Goal: Information Seeking & Learning: Learn about a topic

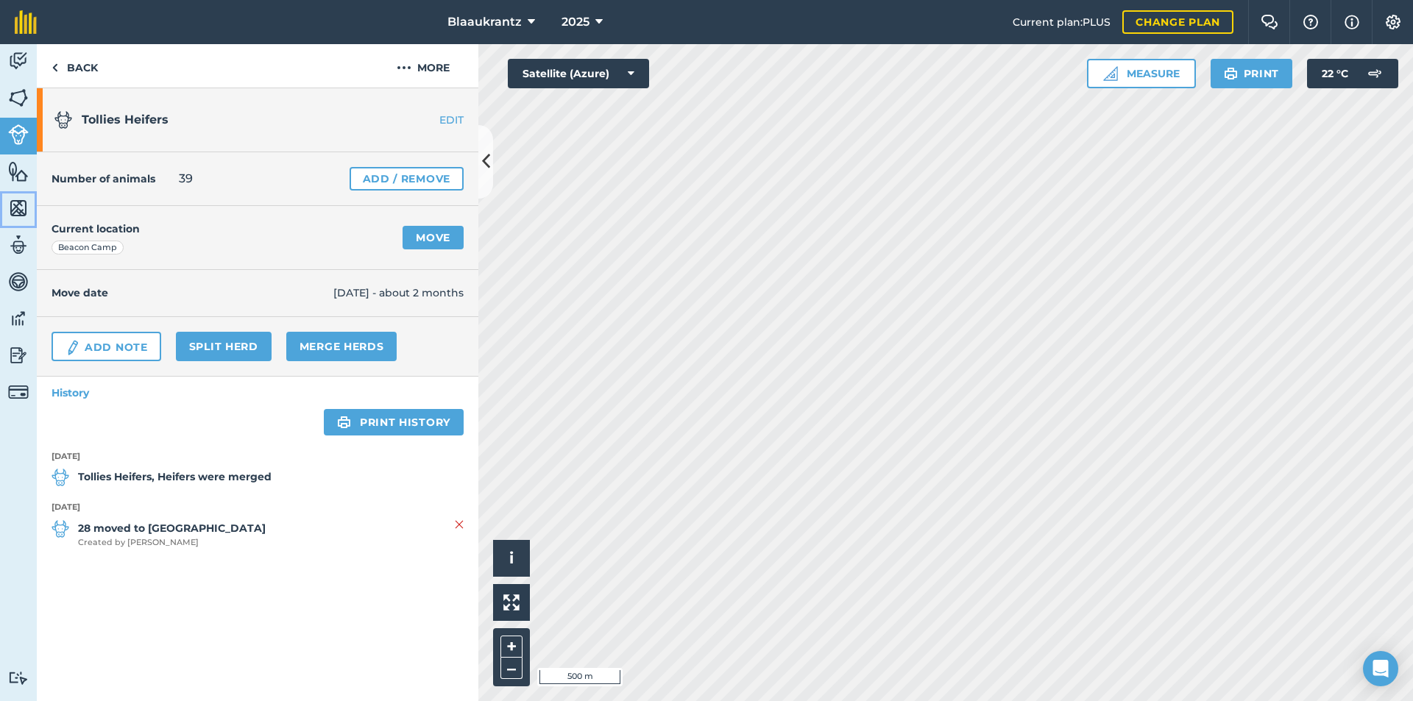
click at [16, 208] on img at bounding box center [18, 208] width 21 height 22
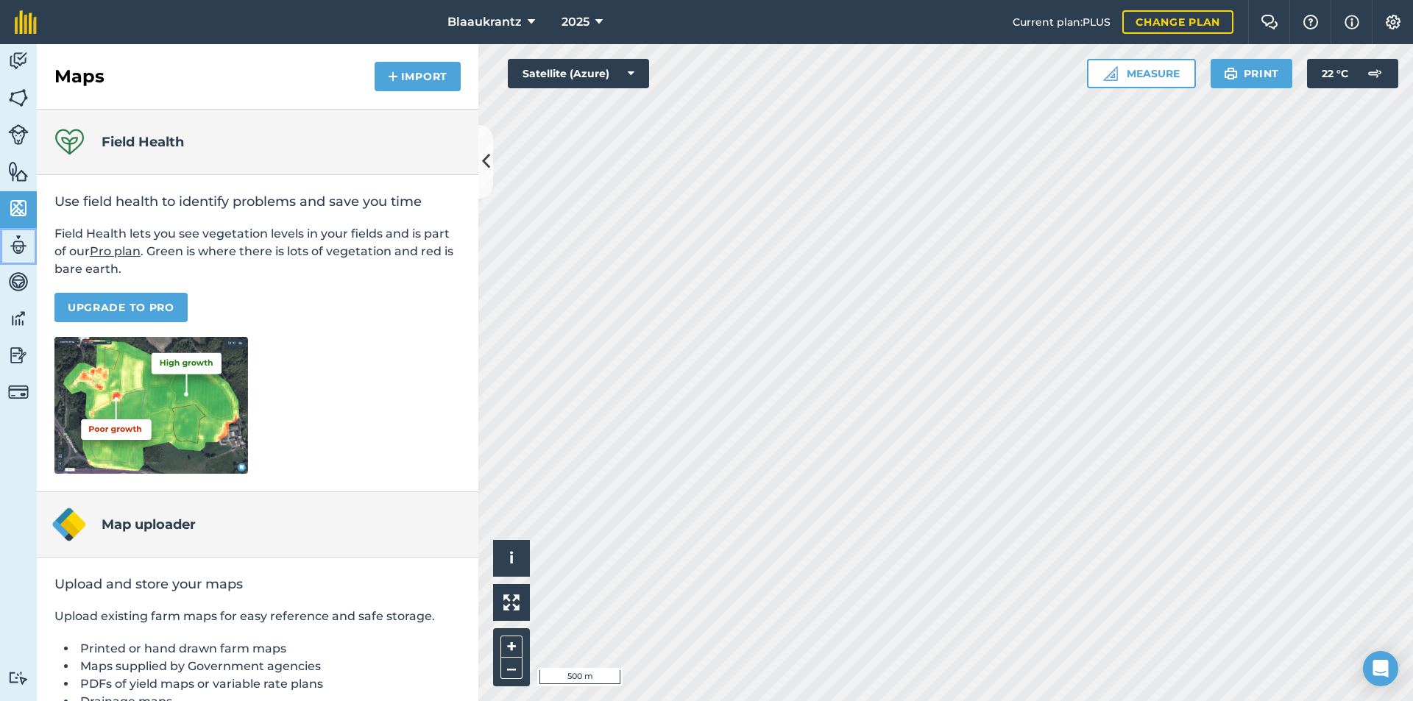
click at [18, 247] on img at bounding box center [18, 245] width 21 height 22
select select "MEMBER"
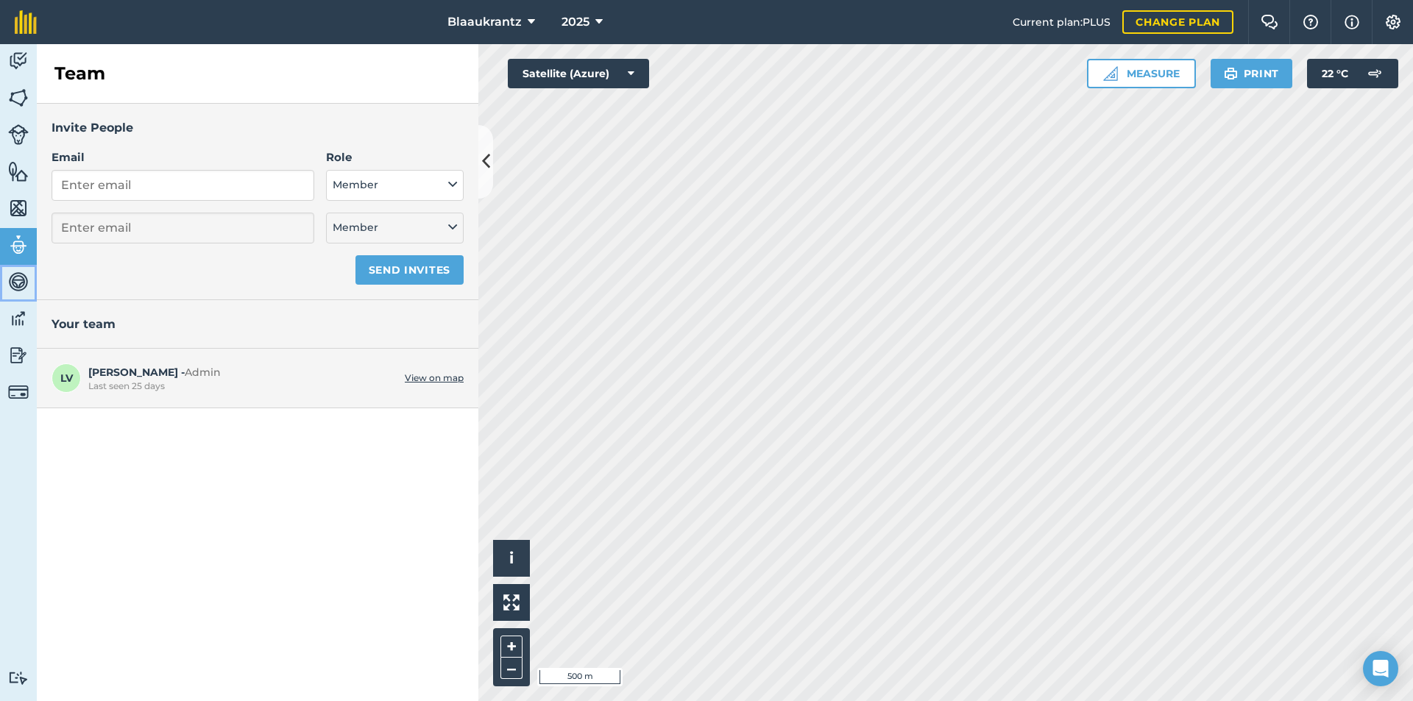
click at [18, 278] on img at bounding box center [18, 282] width 21 height 22
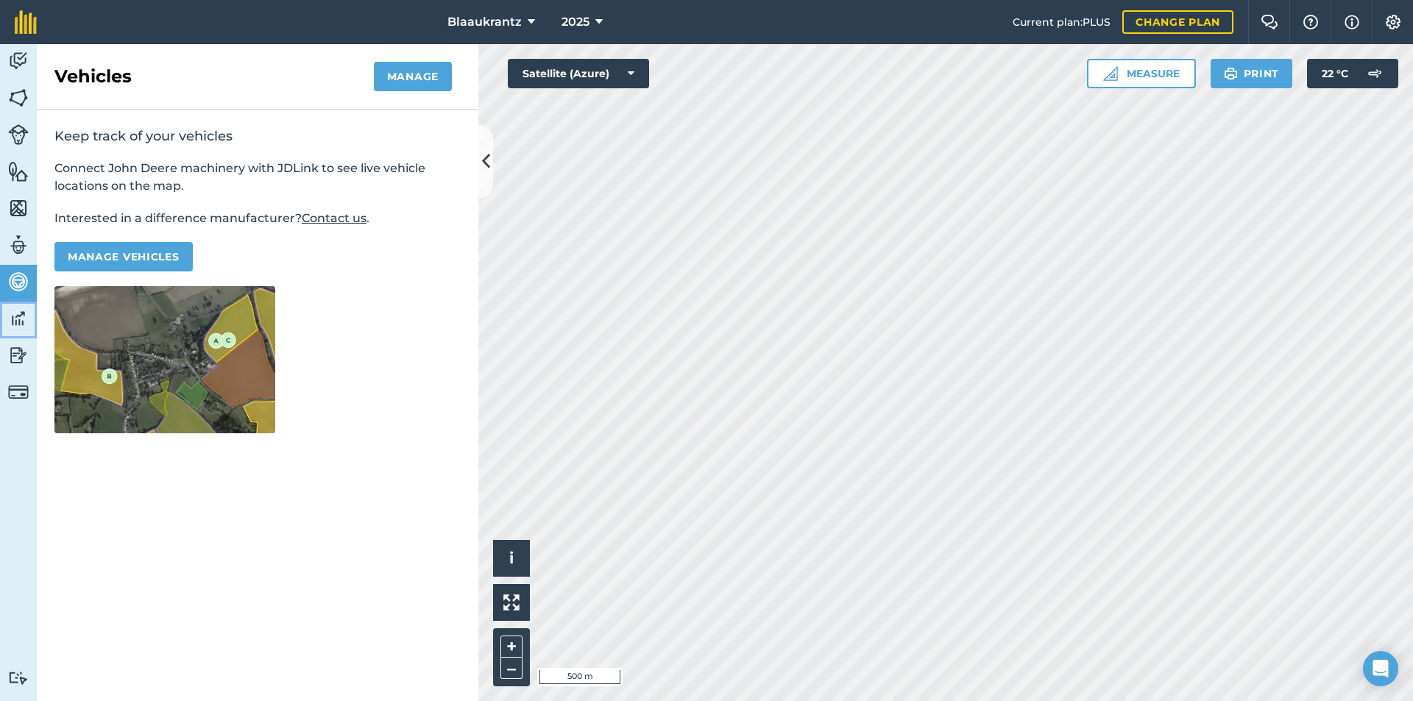
click at [19, 318] on img at bounding box center [18, 319] width 21 height 22
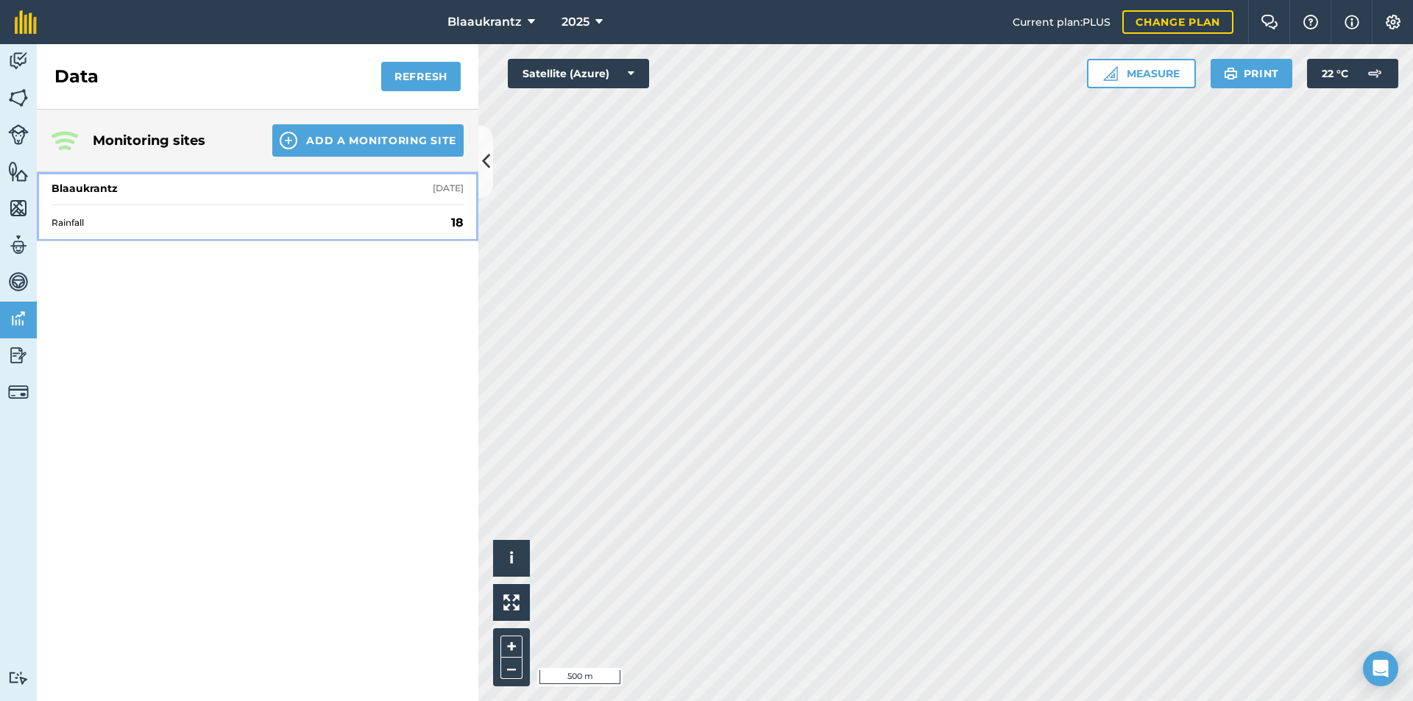
click at [74, 217] on span "Rainfall" at bounding box center [249, 223] width 394 height 12
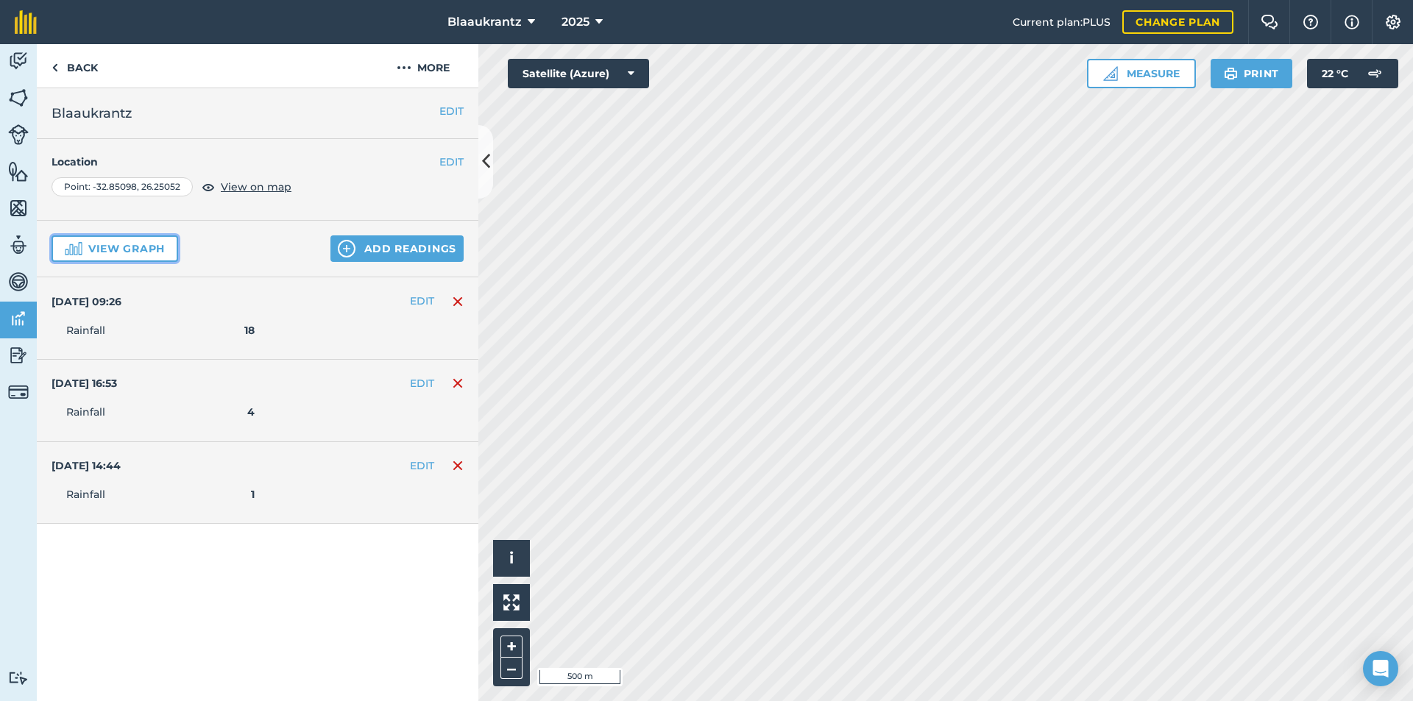
click at [121, 251] on button "View graph" at bounding box center [115, 249] width 127 height 26
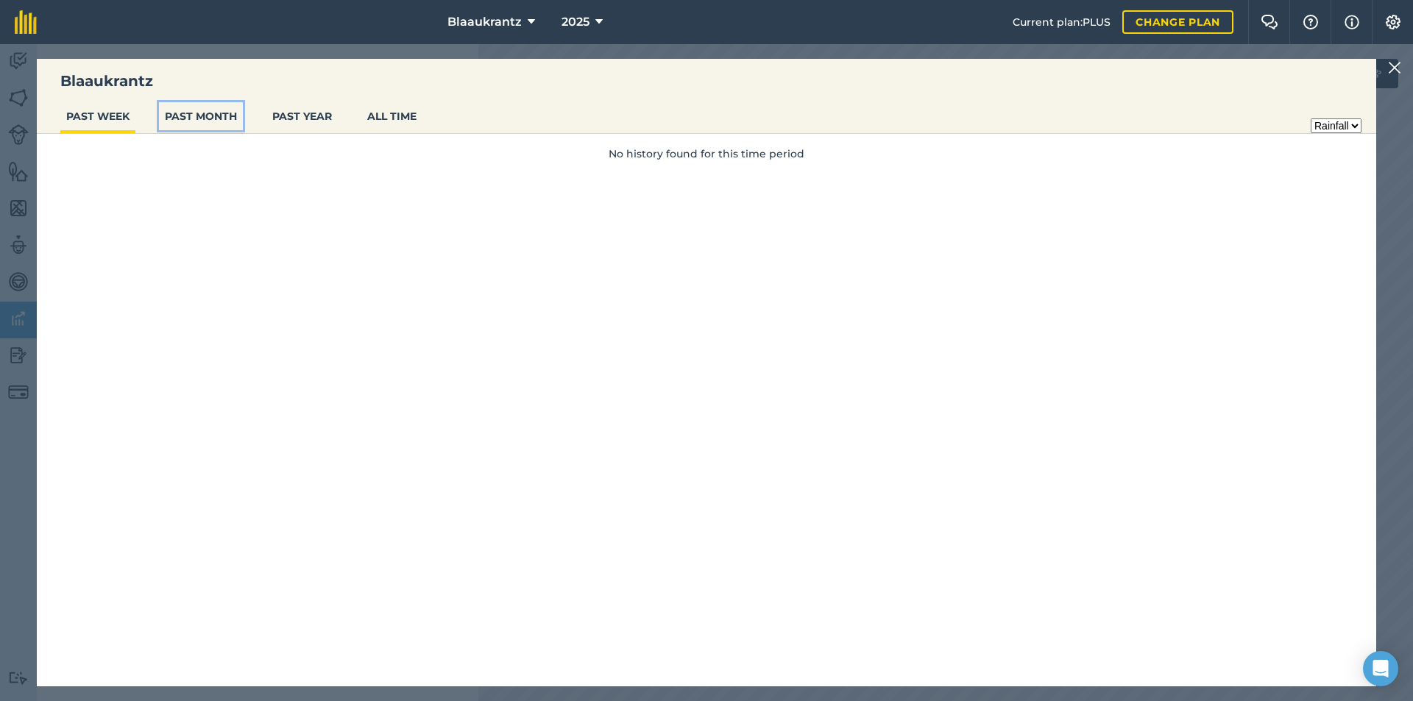
click at [213, 120] on button "PAST MONTH" at bounding box center [201, 116] width 84 height 28
click at [304, 119] on button "PAST YEAR" at bounding box center [301, 116] width 71 height 28
